Goal: Task Accomplishment & Management: Use online tool/utility

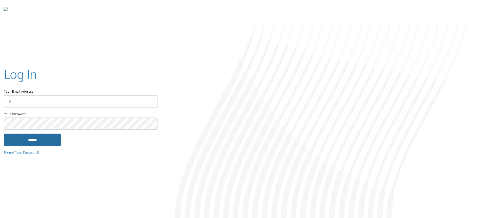
type input "**********"
click at [32, 140] on input "******" at bounding box center [32, 139] width 57 height 12
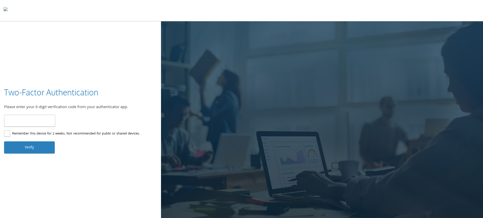
type input "******"
